Goal: Information Seeking & Learning: Learn about a topic

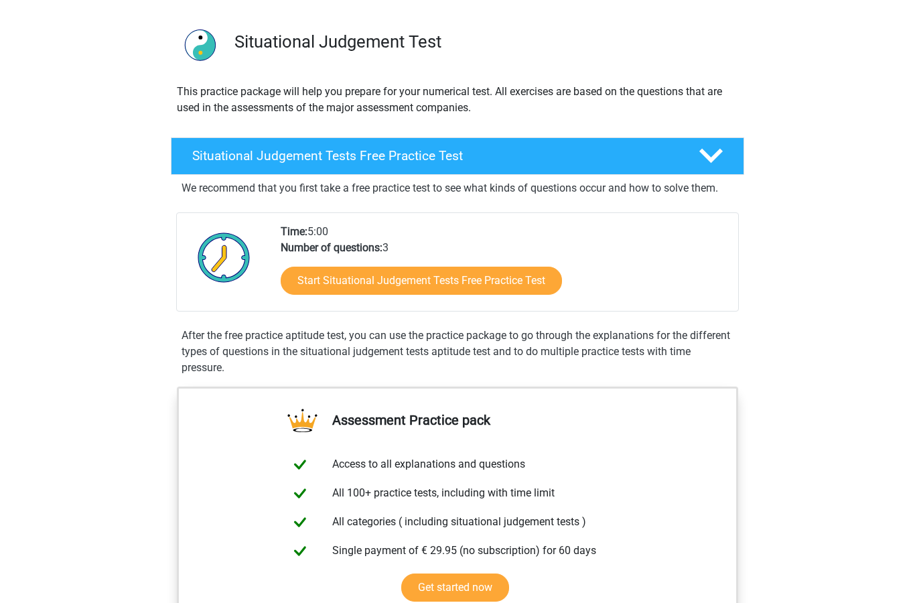
scroll to position [74, 0]
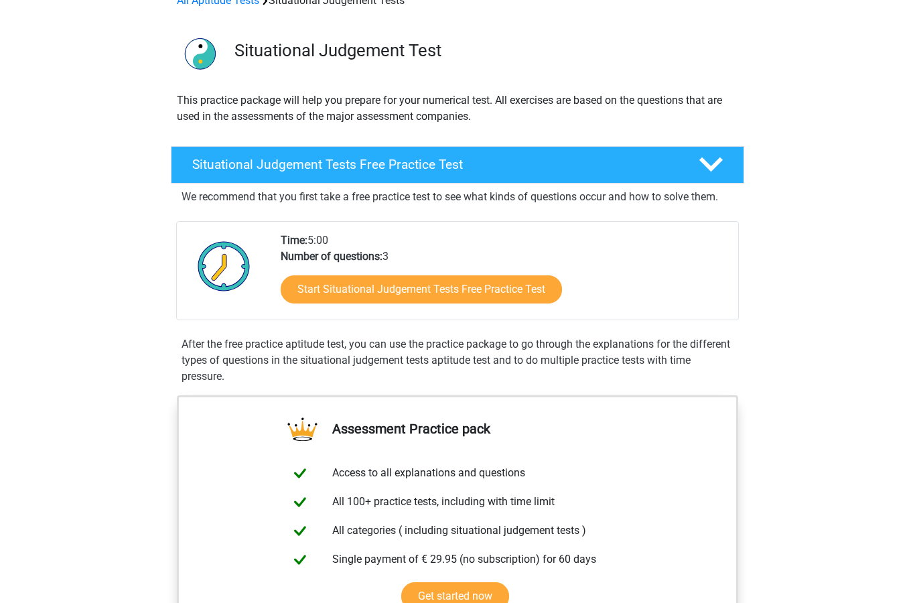
click at [326, 286] on link "Start Situational Judgement Tests Free Practice Test" at bounding box center [421, 290] width 281 height 28
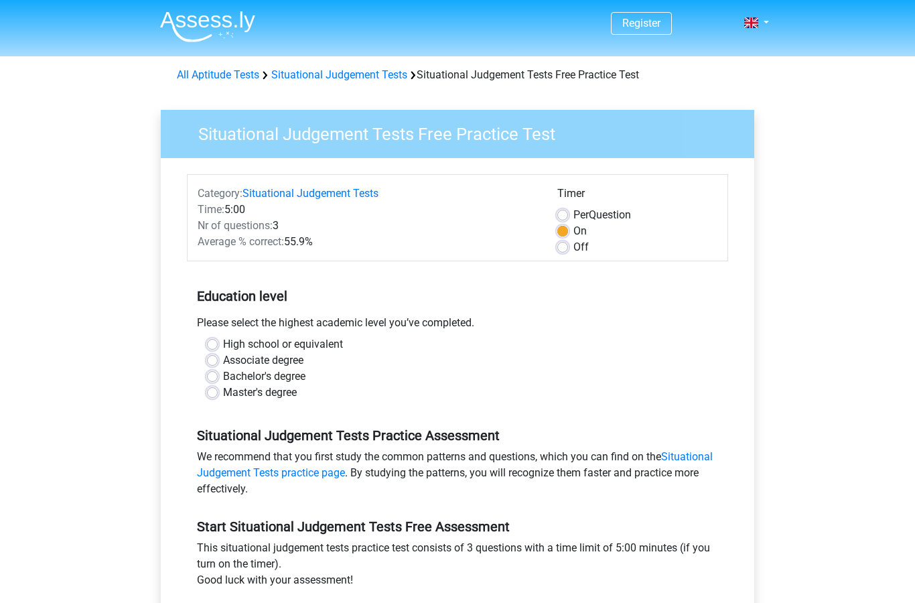
click at [223, 397] on label "Master's degree" at bounding box center [260, 393] width 74 height 16
click at [216, 397] on input "Master's degree" at bounding box center [212, 391] width 11 height 13
radio input "true"
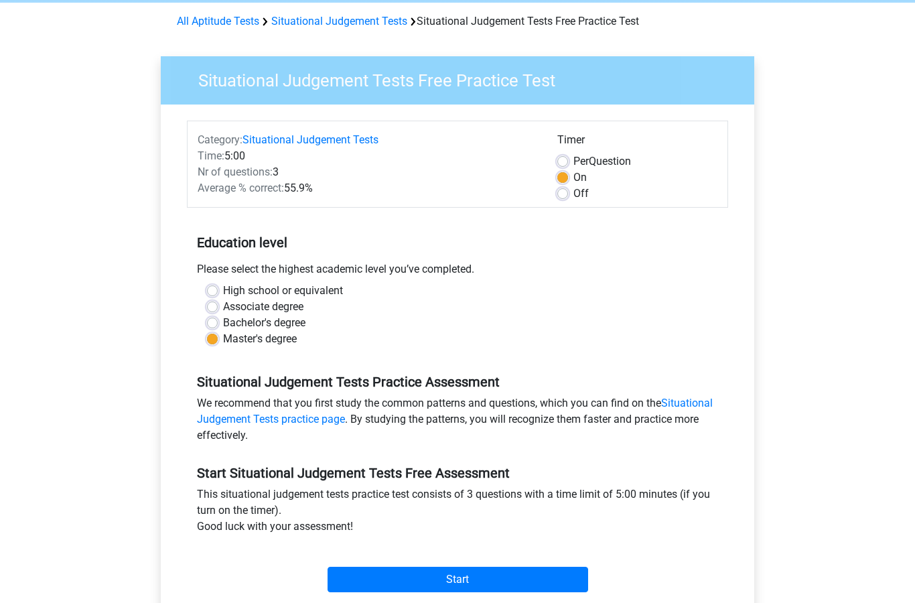
click at [223, 340] on label "Master's degree" at bounding box center [260, 339] width 74 height 16
click at [209, 340] on input "Master's degree" at bounding box center [212, 337] width 11 height 13
click at [204, 340] on div "High school or equivalent Associate degree Bachelor's degree Master's degree" at bounding box center [457, 315] width 521 height 64
click at [206, 295] on div "High school or equivalent Associate degree Bachelor's degree Master's degree" at bounding box center [457, 315] width 521 height 64
click at [223, 303] on label "Associate degree" at bounding box center [263, 307] width 80 height 16
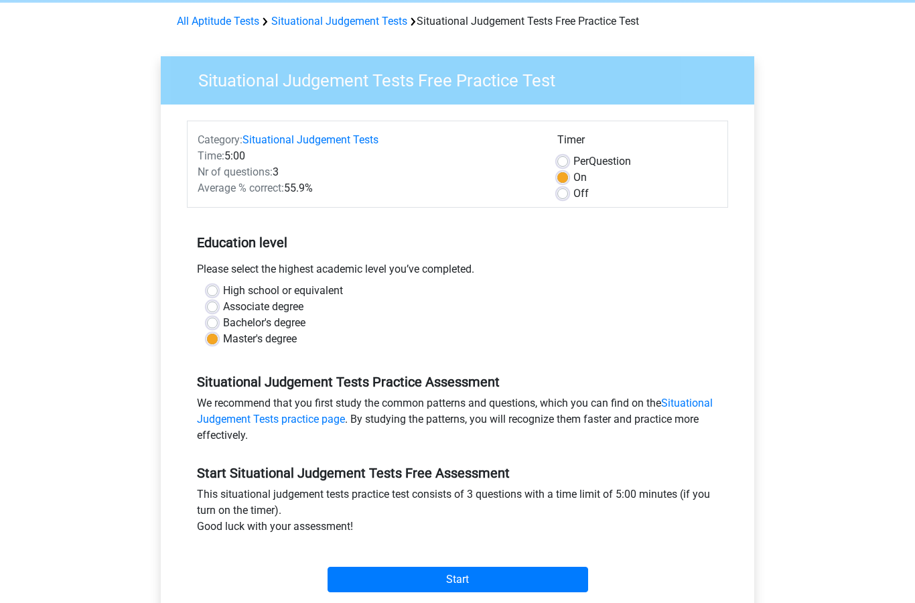
click at [207, 303] on input "Associate degree" at bounding box center [212, 305] width 11 height 13
radio input "true"
click at [223, 293] on label "High school or equivalent" at bounding box center [283, 291] width 120 height 16
click at [216, 293] on input "High school or equivalent" at bounding box center [212, 289] width 11 height 13
radio input "true"
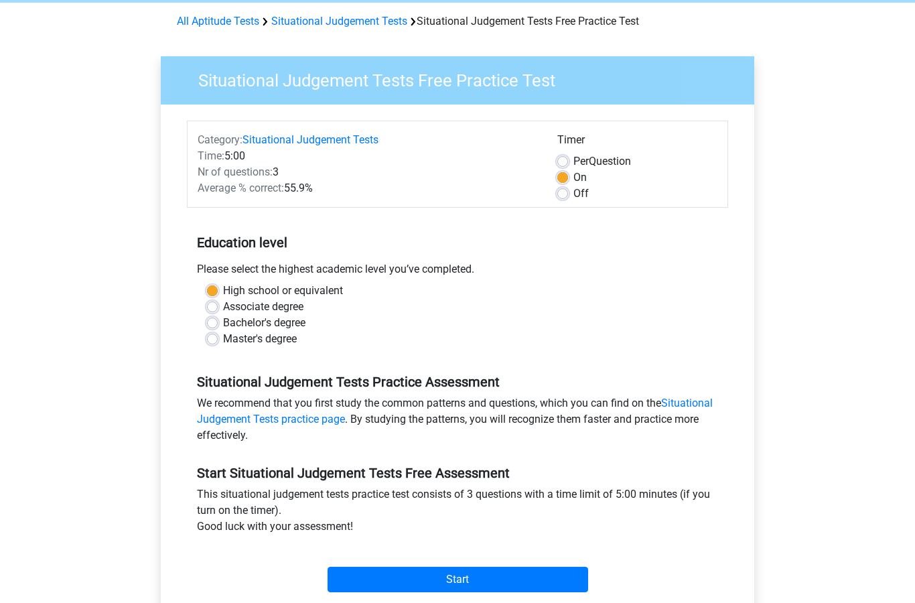
click at [223, 286] on label "High school or equivalent" at bounding box center [283, 291] width 120 height 16
click at [208, 286] on input "High school or equivalent" at bounding box center [212, 289] width 11 height 13
click at [423, 568] on input "Start" at bounding box center [458, 579] width 261 height 25
click at [568, 564] on div "Start" at bounding box center [457, 568] width 541 height 47
click at [550, 576] on input "Start" at bounding box center [458, 579] width 261 height 25
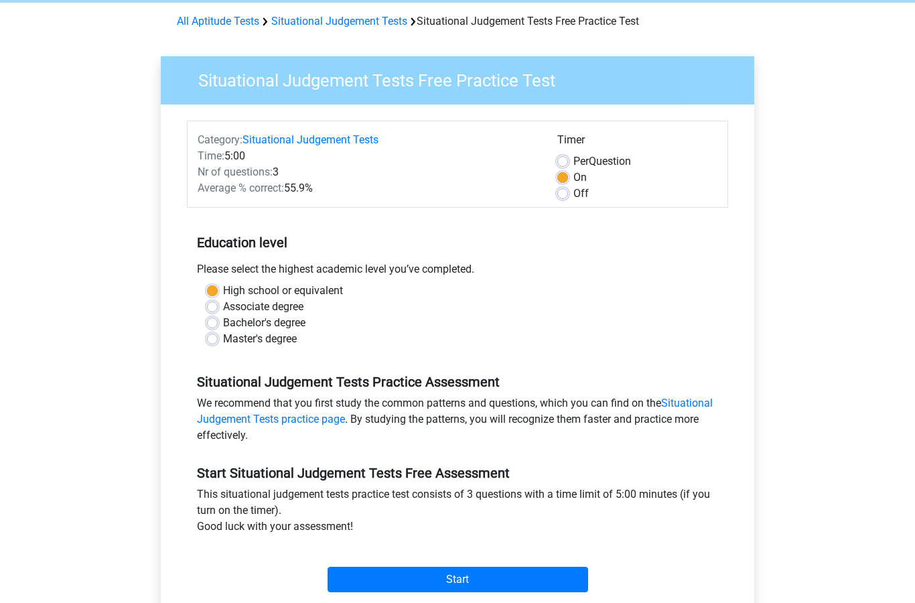
click at [573, 192] on label "Off" at bounding box center [580, 194] width 15 height 16
click at [564, 192] on input "Off" at bounding box center [562, 192] width 11 height 13
radio input "true"
click at [553, 580] on input "Start" at bounding box center [458, 579] width 261 height 25
click at [484, 571] on input "Start" at bounding box center [458, 579] width 261 height 25
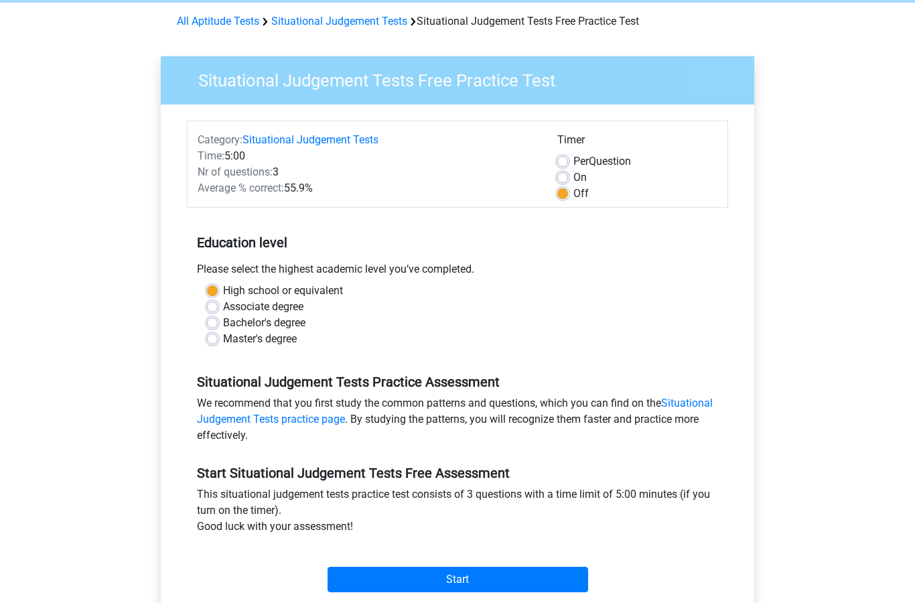
click at [382, 577] on input "Start" at bounding box center [458, 579] width 261 height 25
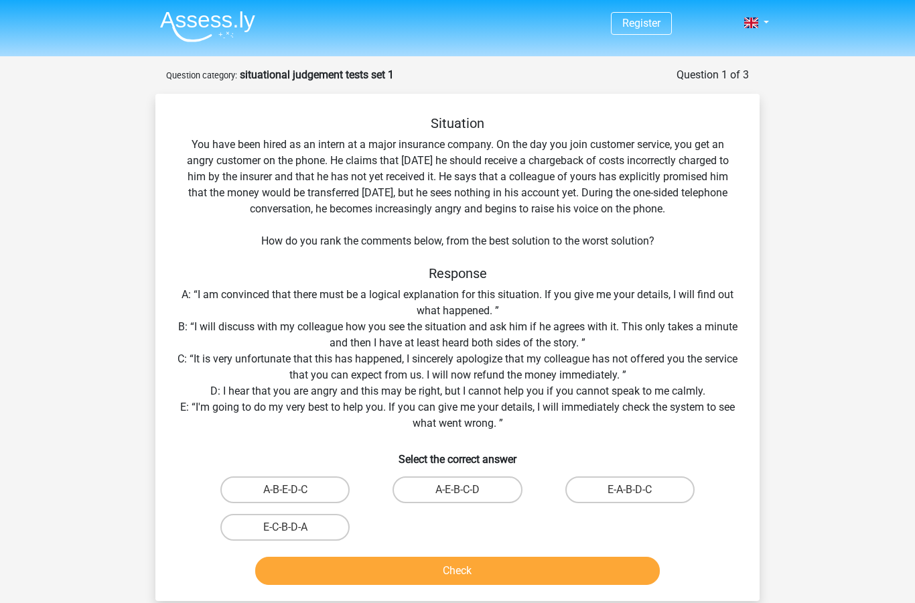
click at [644, 483] on label "E-A-B-D-C" at bounding box center [629, 489] width 129 height 27
click at [638, 490] on input "E-A-B-D-C" at bounding box center [634, 494] width 9 height 9
radio input "true"
click at [525, 572] on button "Check" at bounding box center [457, 571] width 405 height 28
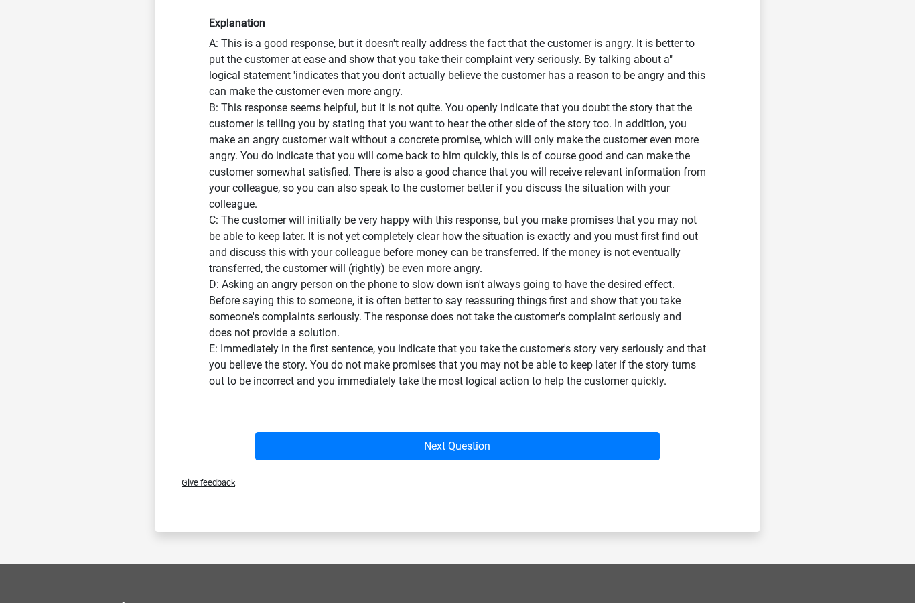
scroll to position [549, 0]
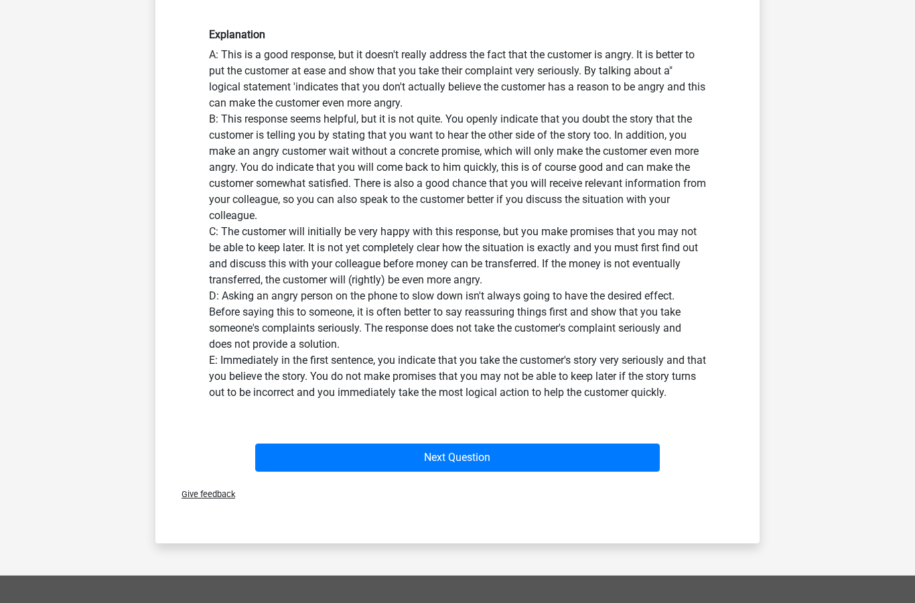
click at [596, 451] on button "Next Question" at bounding box center [457, 458] width 405 height 28
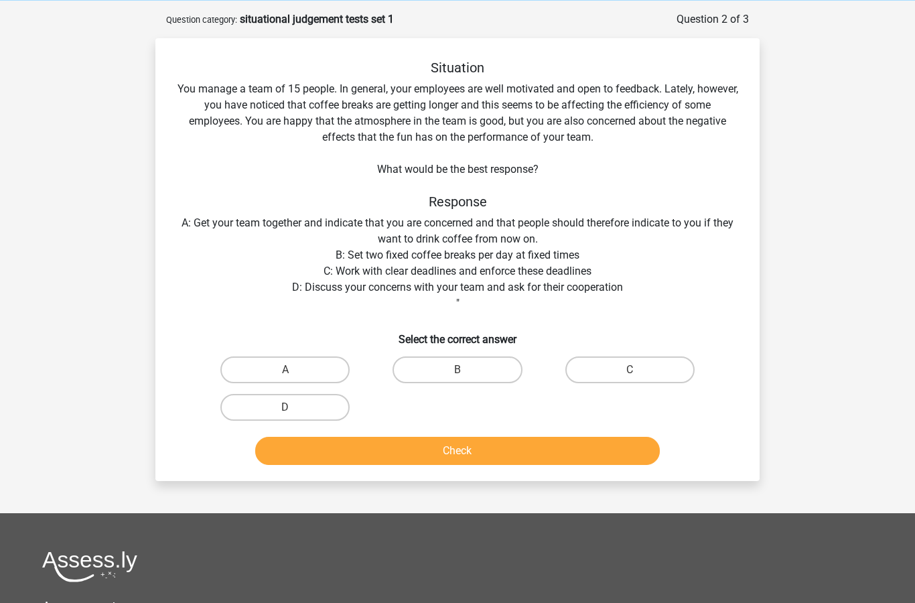
scroll to position [57, 0]
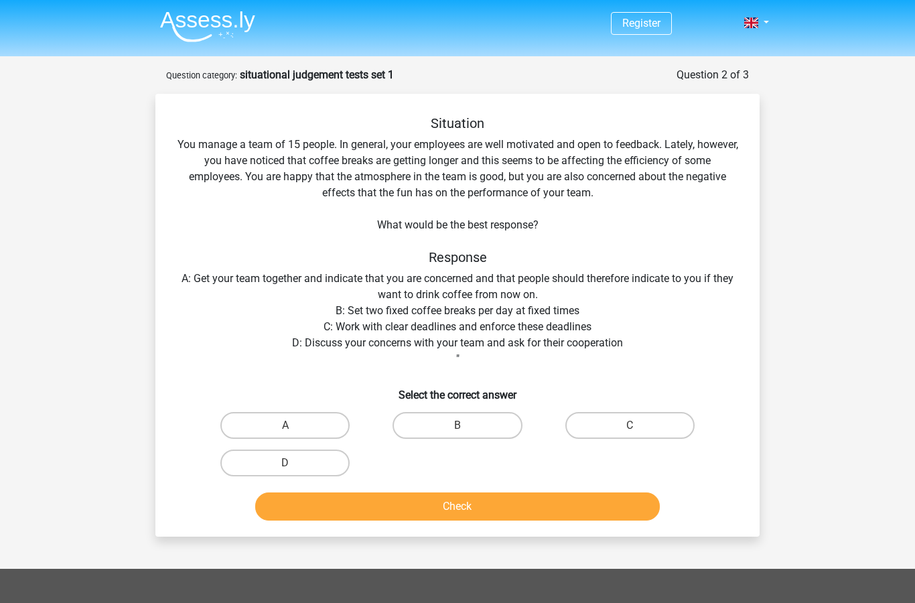
click at [223, 468] on label "D" at bounding box center [284, 463] width 129 height 27
click at [285, 468] on input "D" at bounding box center [289, 467] width 9 height 9
radio input "true"
click at [251, 468] on label "D" at bounding box center [284, 463] width 129 height 27
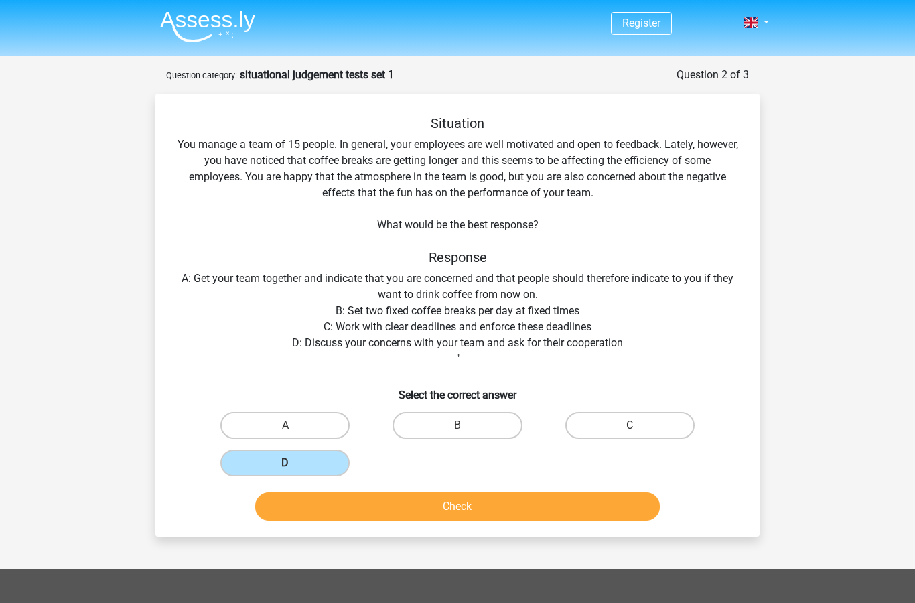
click at [285, 468] on input "D" at bounding box center [289, 467] width 9 height 9
click at [291, 507] on button "Check" at bounding box center [457, 506] width 405 height 28
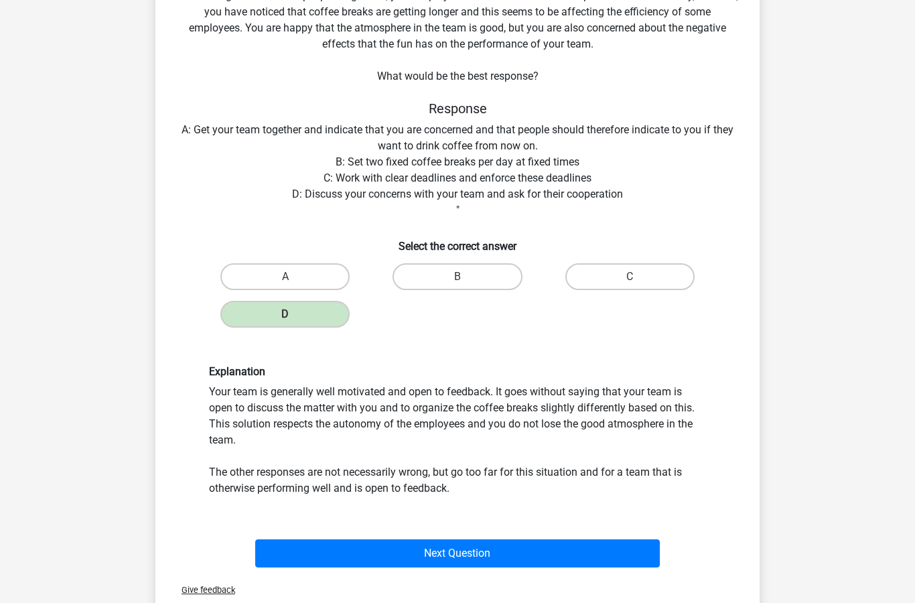
scroll to position [170, 0]
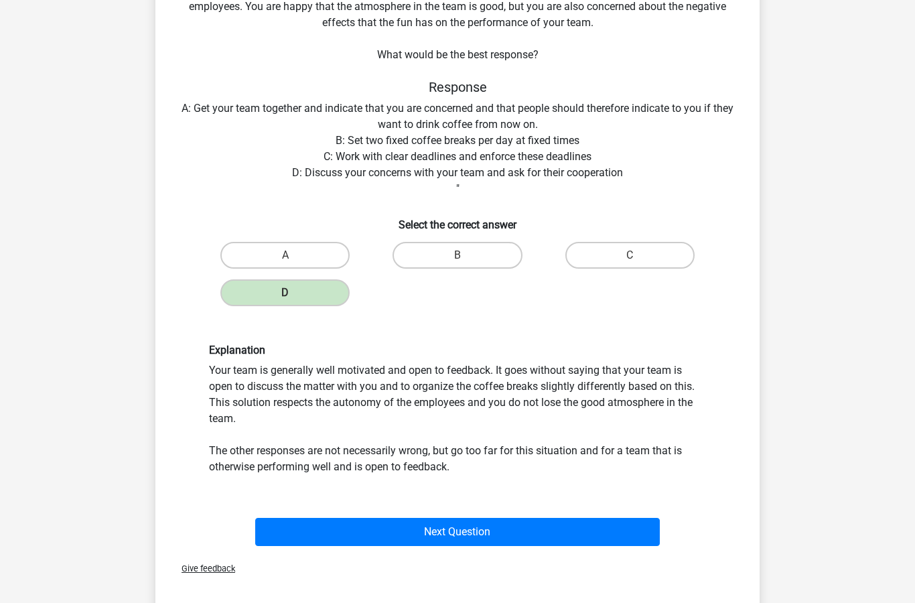
click at [529, 541] on button "Next Question" at bounding box center [457, 532] width 405 height 28
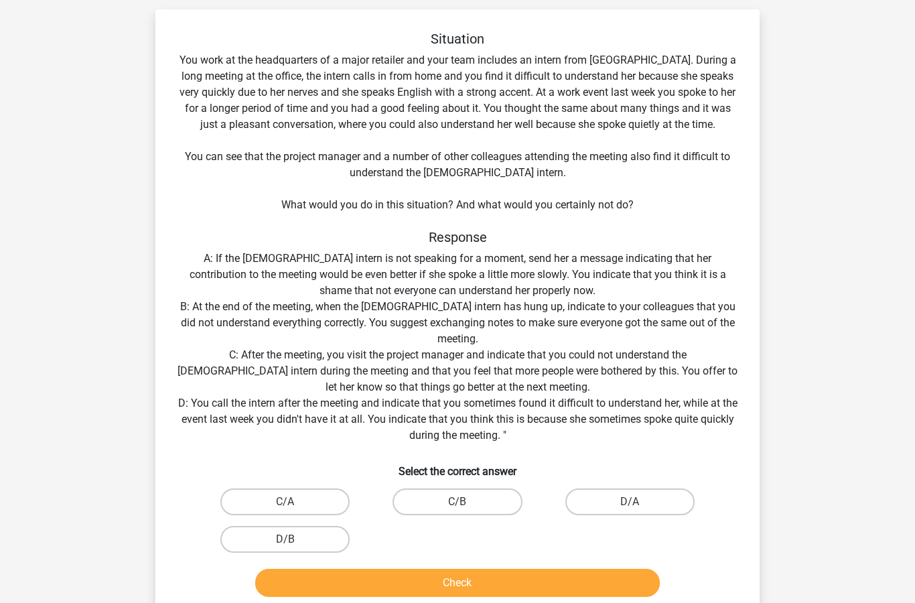
scroll to position [88, 0]
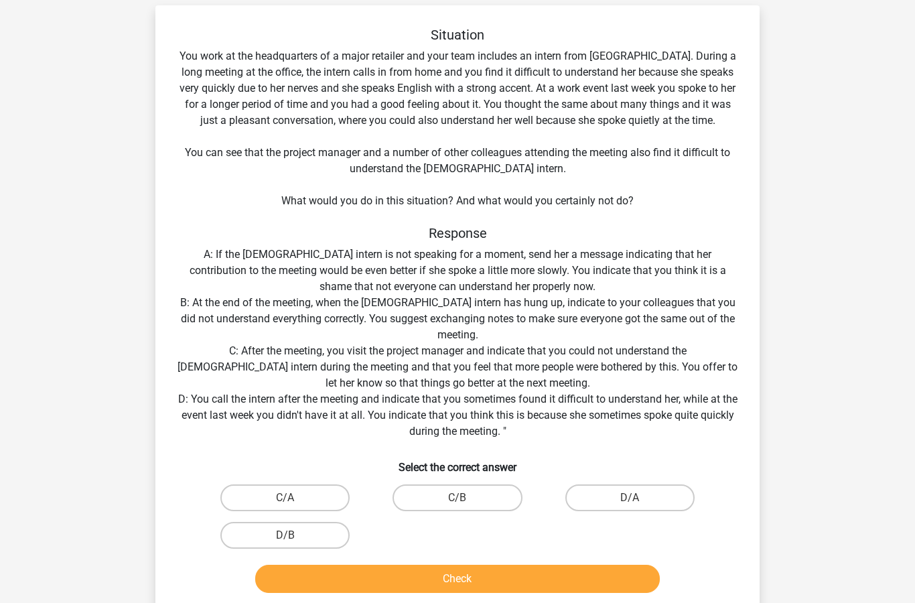
click at [663, 507] on label "D/A" at bounding box center [629, 497] width 129 height 27
click at [638, 506] on input "D/A" at bounding box center [634, 502] width 9 height 9
radio input "true"
click at [648, 494] on label "D/A" at bounding box center [629, 497] width 129 height 27
click at [638, 498] on input "D/A" at bounding box center [634, 502] width 9 height 9
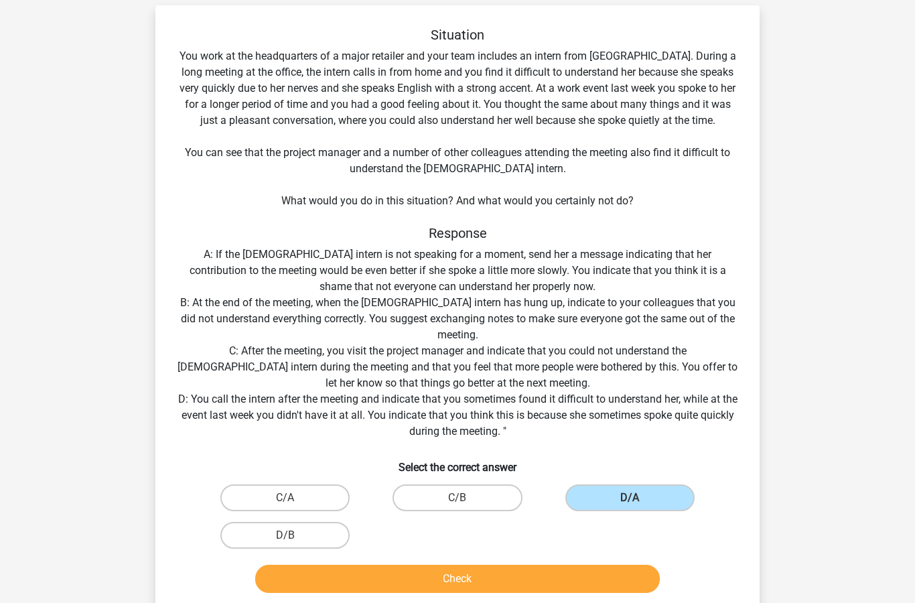
scroll to position [142, 0]
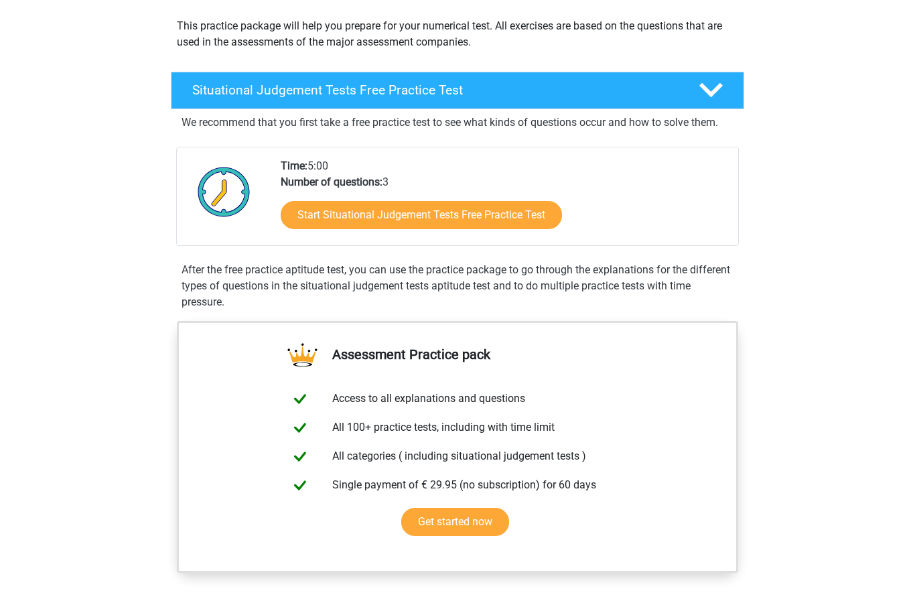
scroll to position [150, 0]
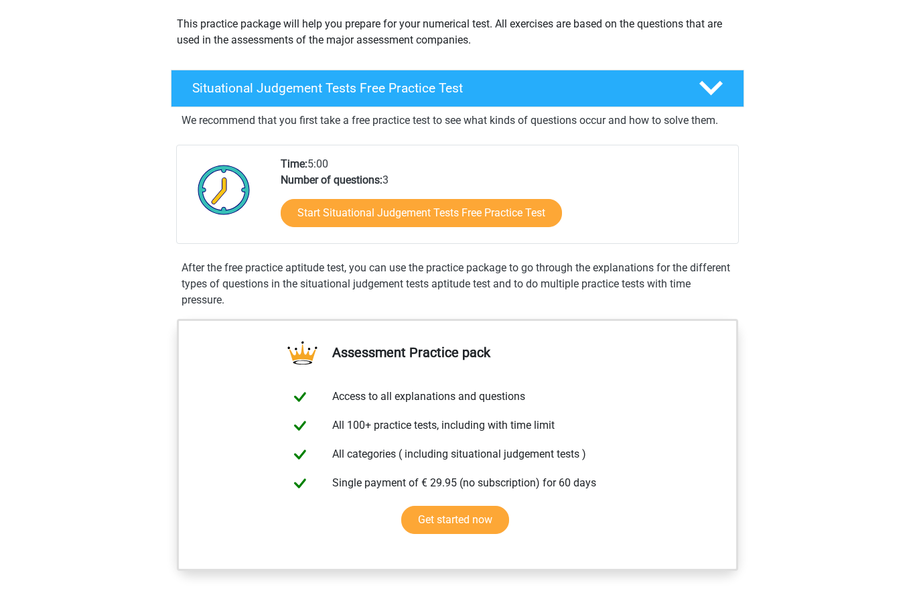
click at [523, 207] on link "Start Situational Judgement Tests Free Practice Test" at bounding box center [421, 214] width 281 height 28
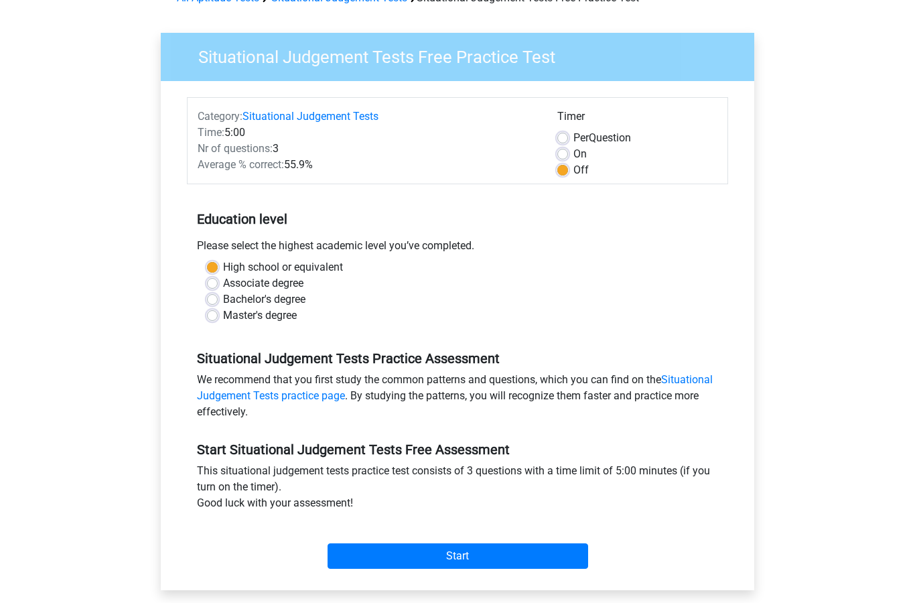
scroll to position [74, 0]
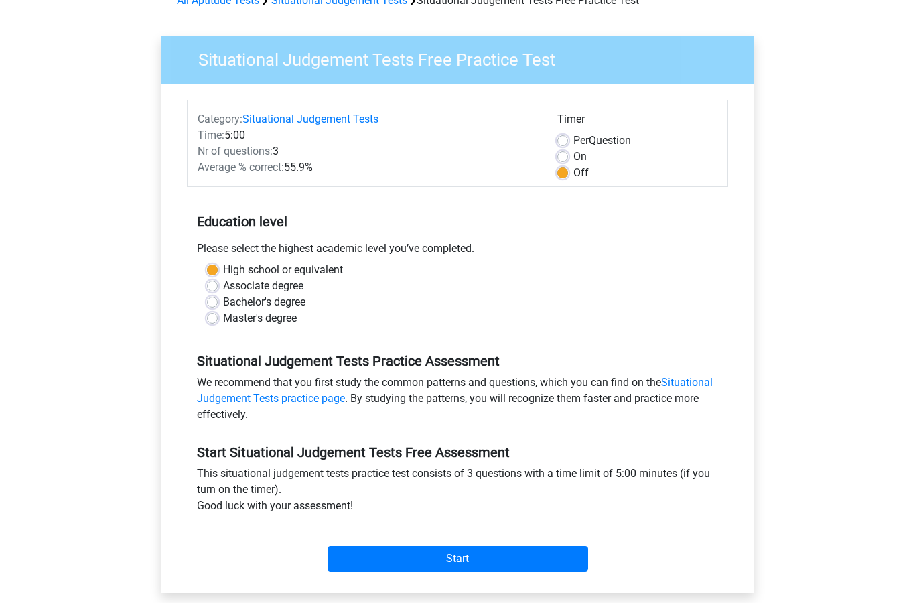
click at [500, 560] on input "Start" at bounding box center [458, 558] width 261 height 25
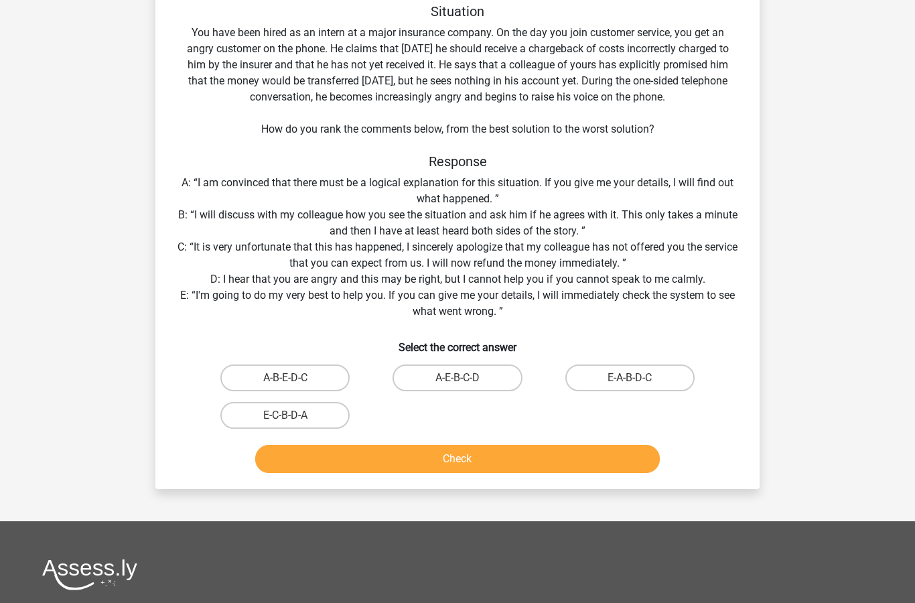
click at [661, 372] on label "E-A-B-D-C" at bounding box center [629, 378] width 129 height 27
click at [638, 379] on input "E-A-B-D-C" at bounding box center [634, 383] width 9 height 9
radio input "true"
click at [387, 462] on button "Check" at bounding box center [457, 459] width 405 height 28
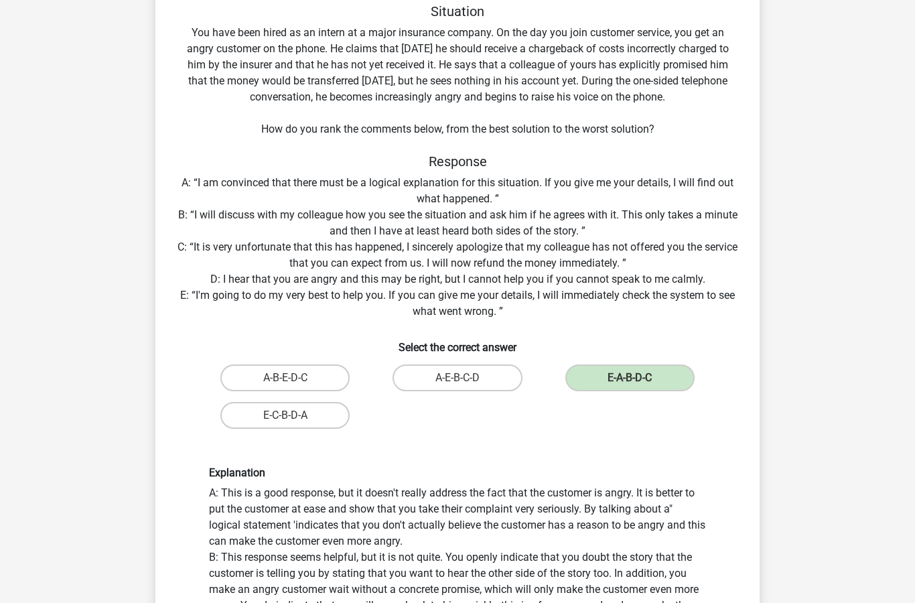
click at [335, 154] on h5 "Response" at bounding box center [457, 161] width 561 height 16
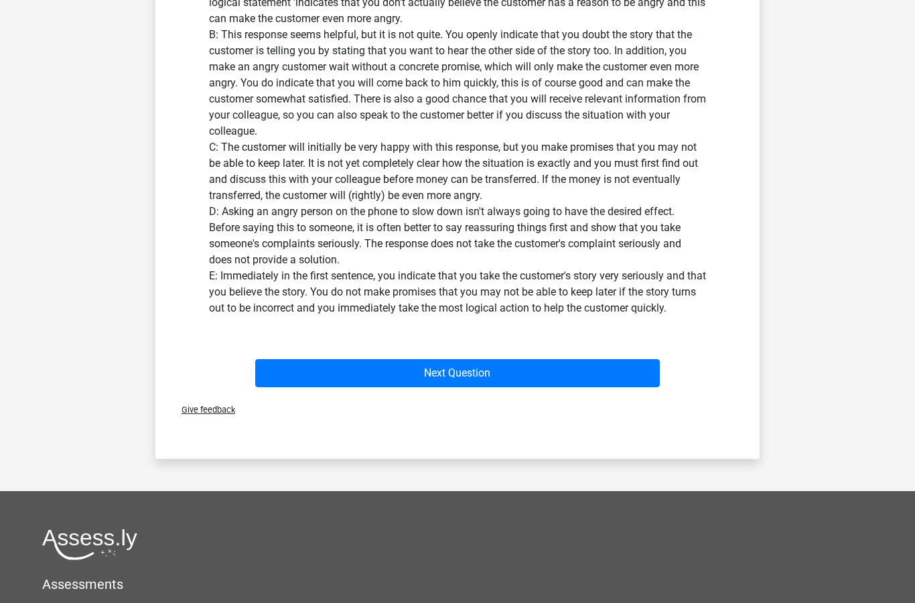
click at [594, 385] on button "Next Question" at bounding box center [457, 374] width 405 height 28
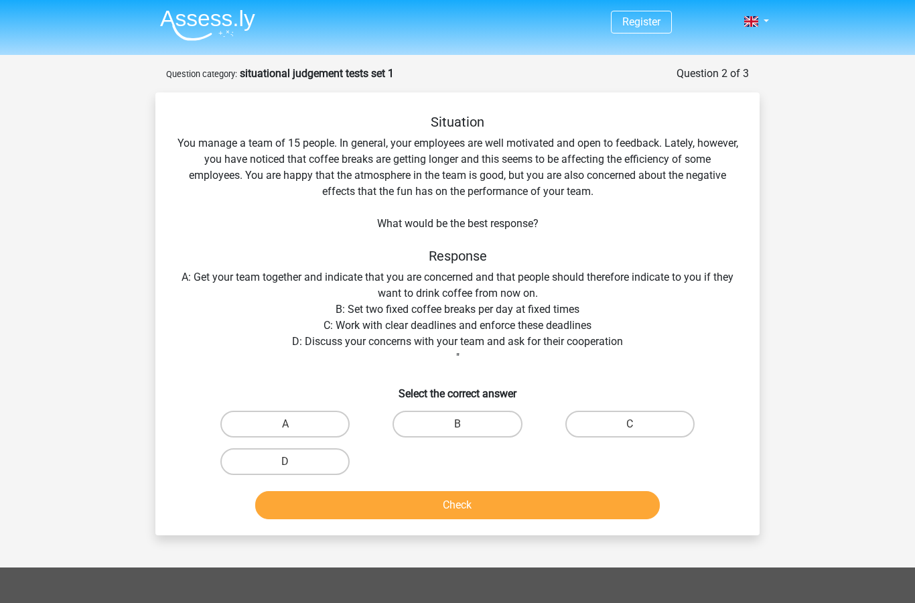
scroll to position [0, 0]
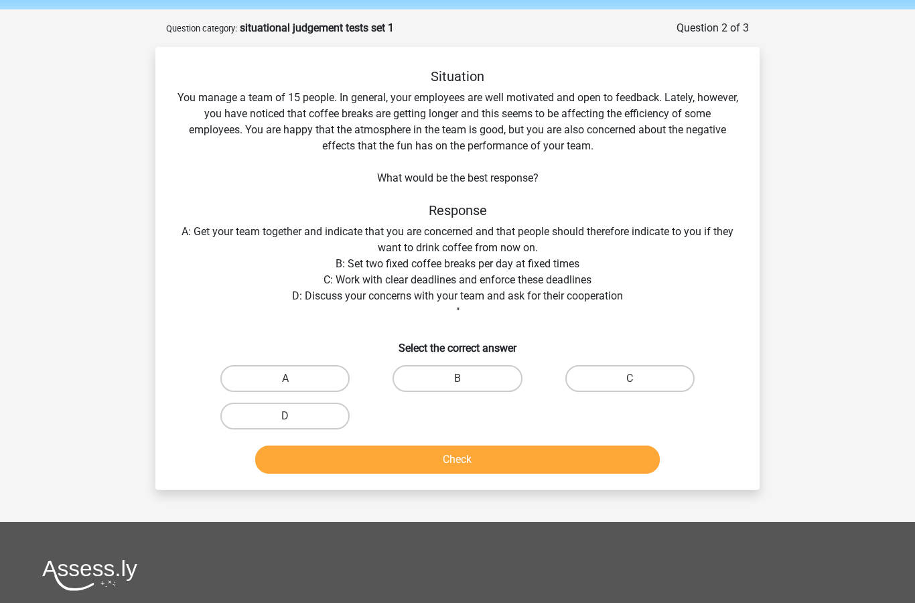
click at [271, 417] on label "D" at bounding box center [284, 416] width 129 height 27
click at [285, 417] on input "D" at bounding box center [289, 421] width 9 height 9
radio input "true"
click at [308, 452] on button "Check" at bounding box center [457, 460] width 405 height 28
